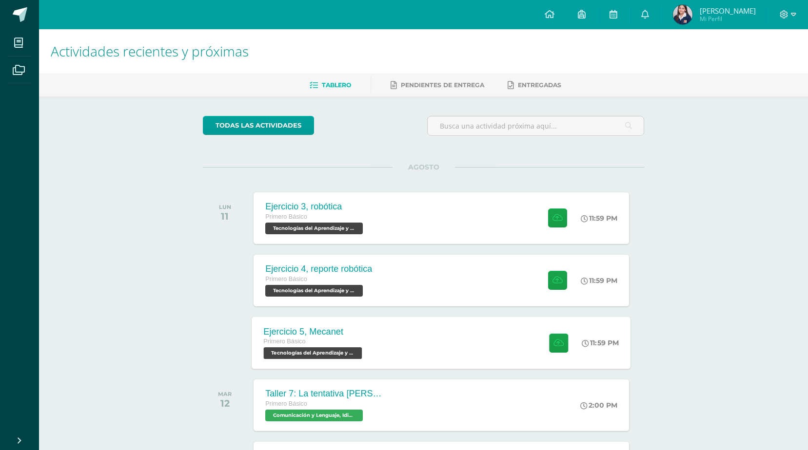
click at [390, 336] on div "Ejercicio 5, Mecanet Primero Básico Tecnologías del Aprendizaje y la Comunicaci…" at bounding box center [441, 343] width 379 height 52
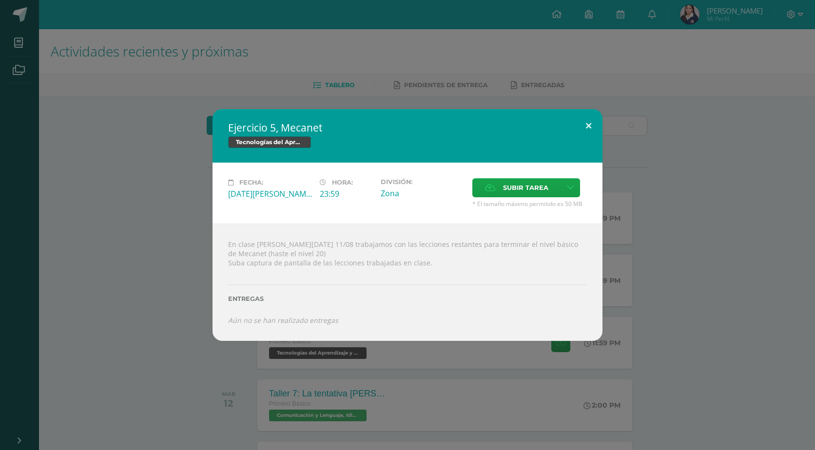
click at [586, 124] on button at bounding box center [589, 125] width 28 height 33
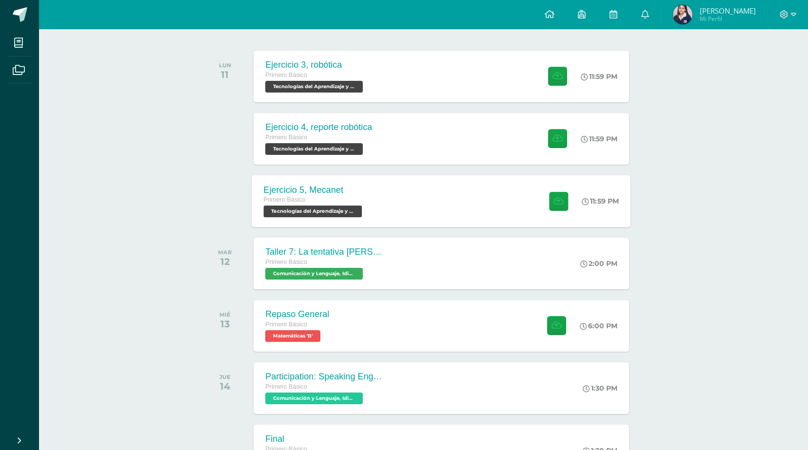
scroll to position [146, 0]
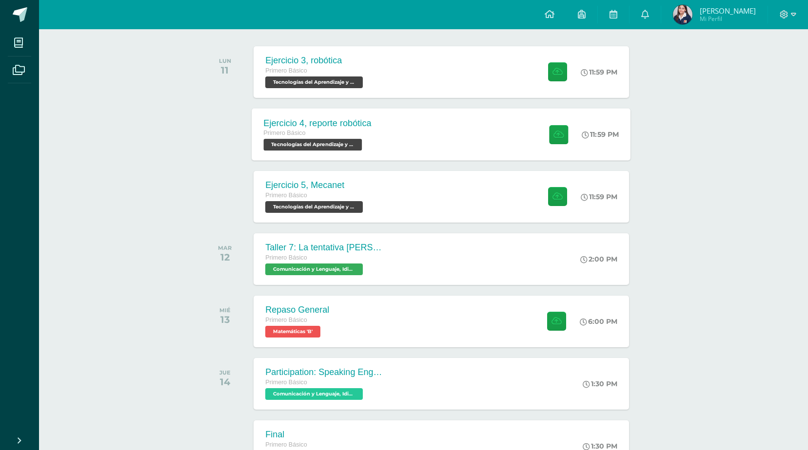
click at [481, 149] on div "Ejercicio 4, reporte robótica Primero Básico Tecnologías del Aprendizaje y la C…" at bounding box center [441, 134] width 379 height 52
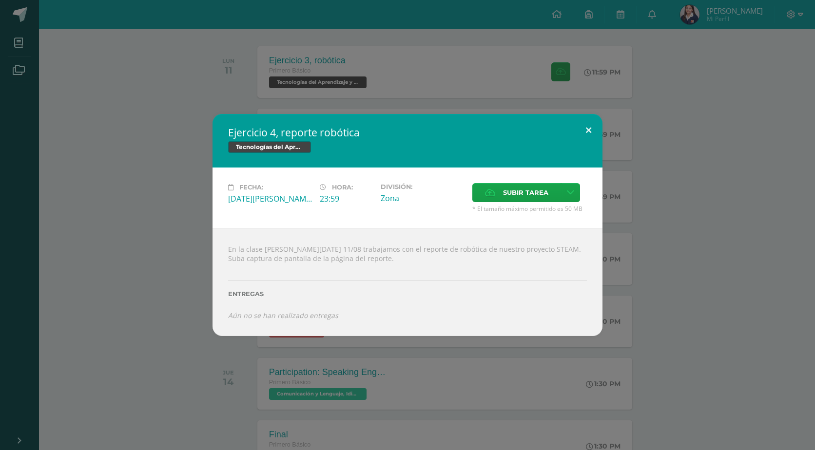
click at [593, 125] on button at bounding box center [589, 130] width 28 height 33
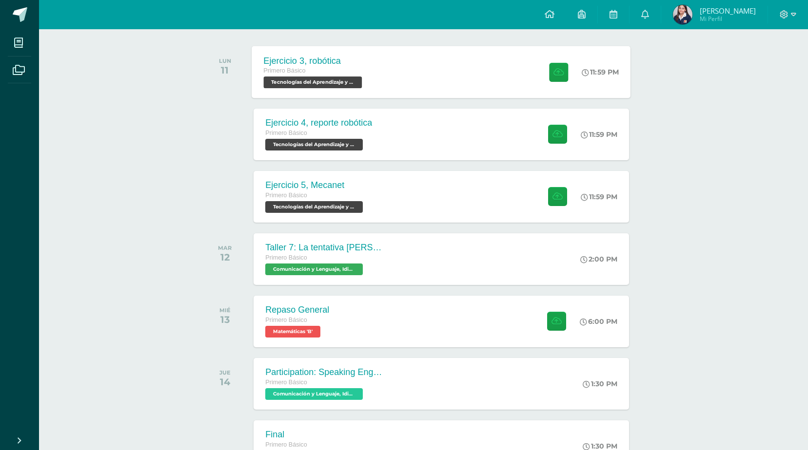
click at [523, 69] on div "Ejercicio 3, robótica Primero Básico Tecnologías del Aprendizaje y la Comunicac…" at bounding box center [441, 72] width 379 height 52
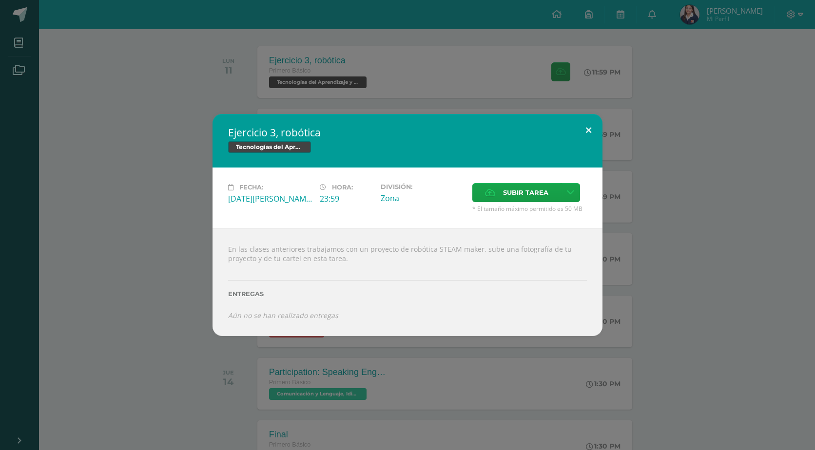
click at [592, 135] on button at bounding box center [589, 130] width 28 height 33
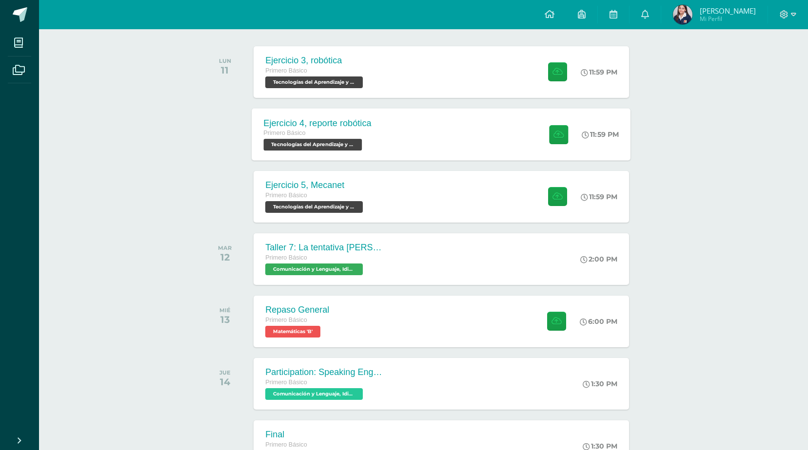
click at [481, 137] on div "Ejercicio 4, reporte robótica Primero Básico Tecnologías del Aprendizaje y la C…" at bounding box center [441, 134] width 379 height 52
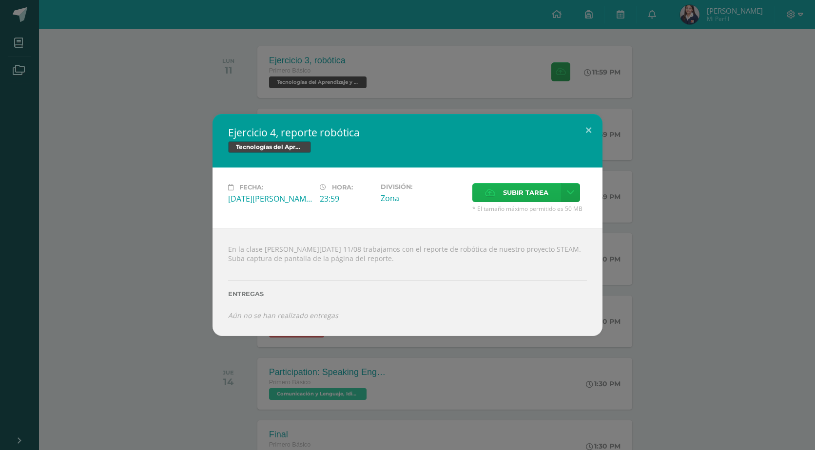
click at [553, 190] on label "Subir tarea" at bounding box center [516, 192] width 89 height 19
click at [0, 0] on input "Subir tarea" at bounding box center [0, 0] width 0 height 0
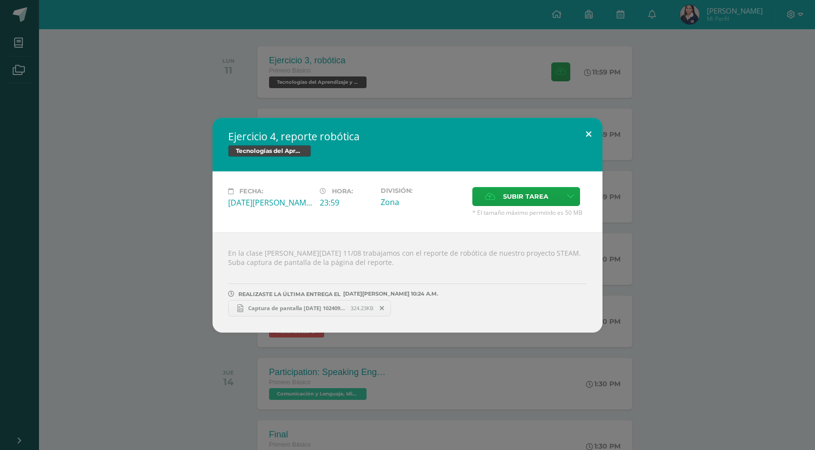
click at [594, 131] on button at bounding box center [589, 134] width 28 height 33
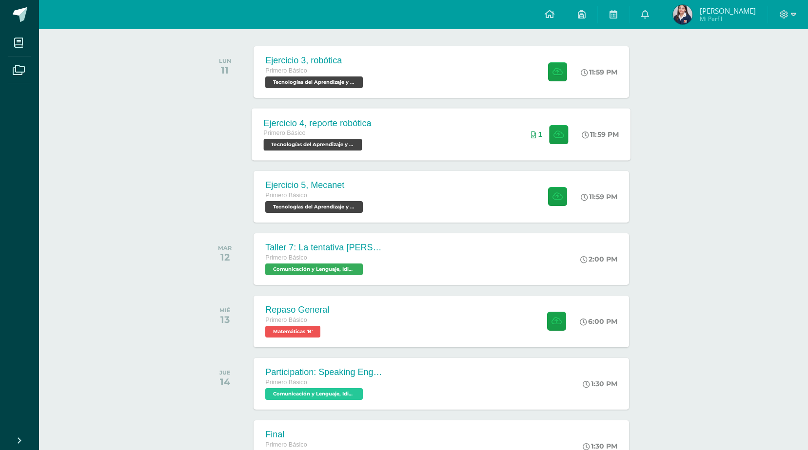
click at [503, 133] on div "Ejercicio 4, reporte robótica Primero Básico Tecnologías del Aprendizaje y la C…" at bounding box center [441, 134] width 379 height 52
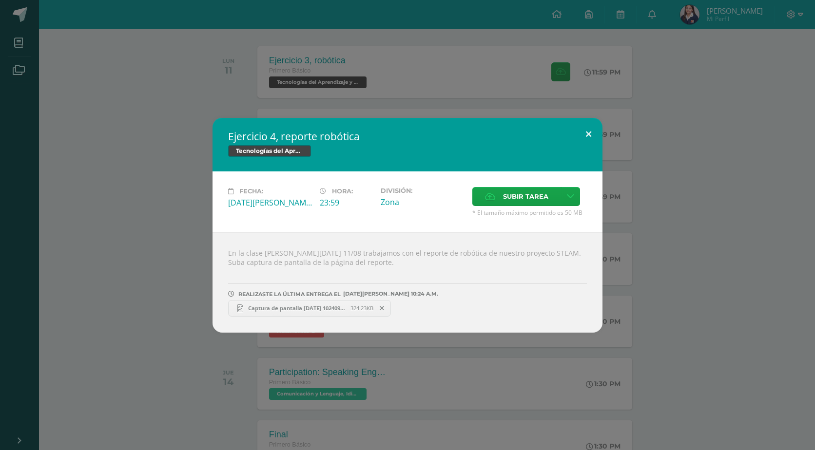
click at [592, 130] on button at bounding box center [589, 134] width 28 height 33
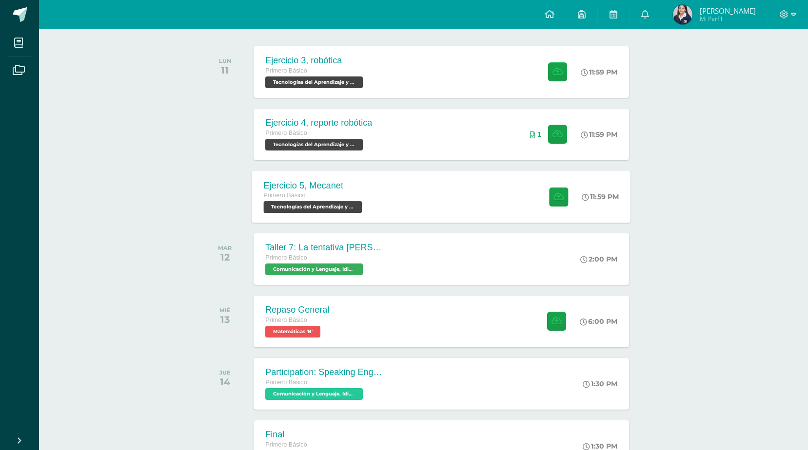
click at [504, 198] on div "Ejercicio 5, Mecanet Primero Básico Tecnologías del Aprendizaje y la Comunicaci…" at bounding box center [441, 197] width 379 height 52
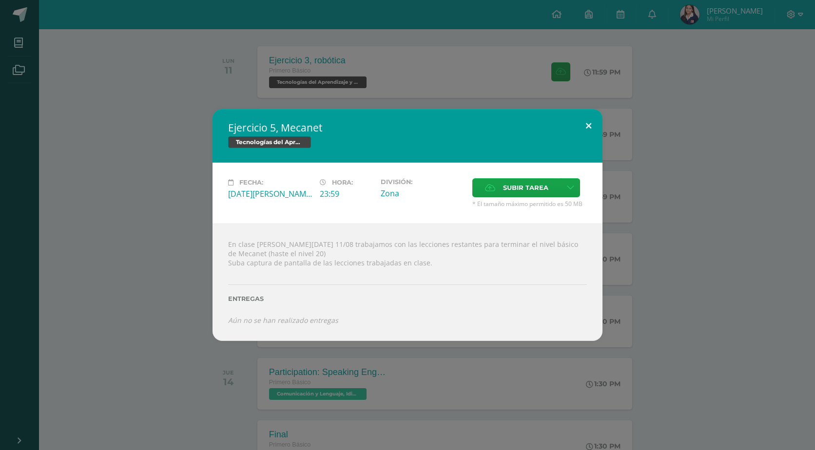
click at [590, 134] on button at bounding box center [589, 125] width 28 height 33
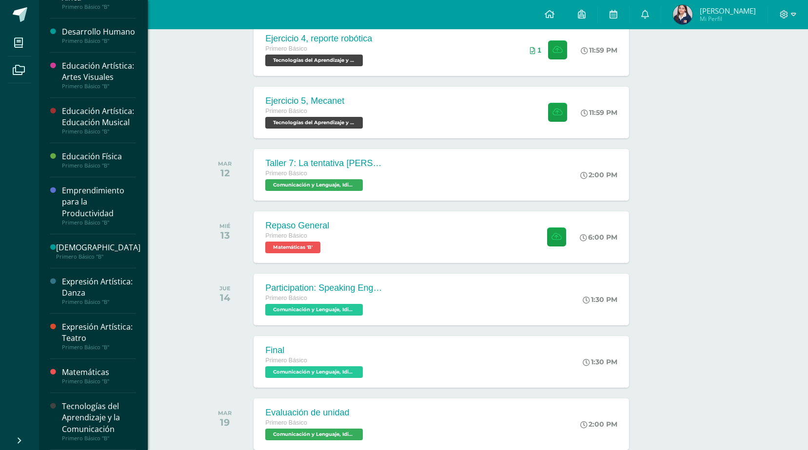
scroll to position [286, 0]
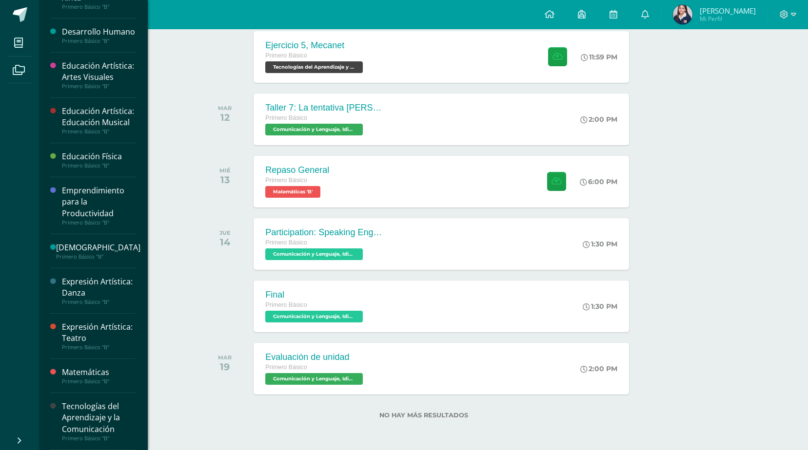
click at [110, 423] on div "Tecnologías del Aprendizaje y la Comunicación" at bounding box center [99, 418] width 74 height 34
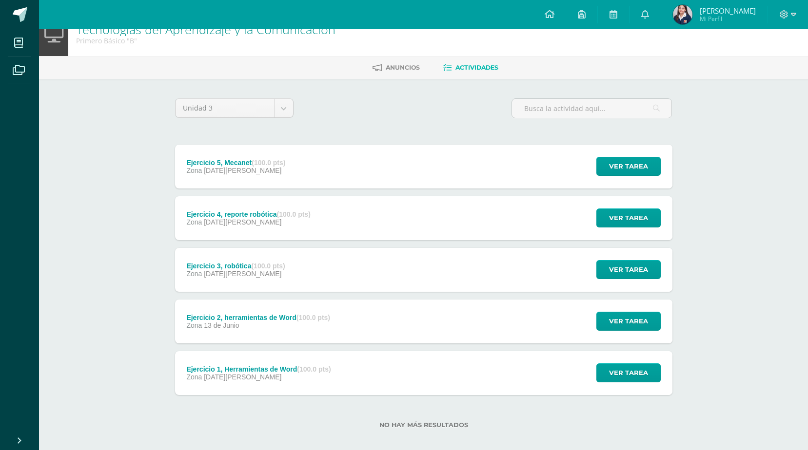
scroll to position [27, 0]
